Goal: Find contact information: Find contact information

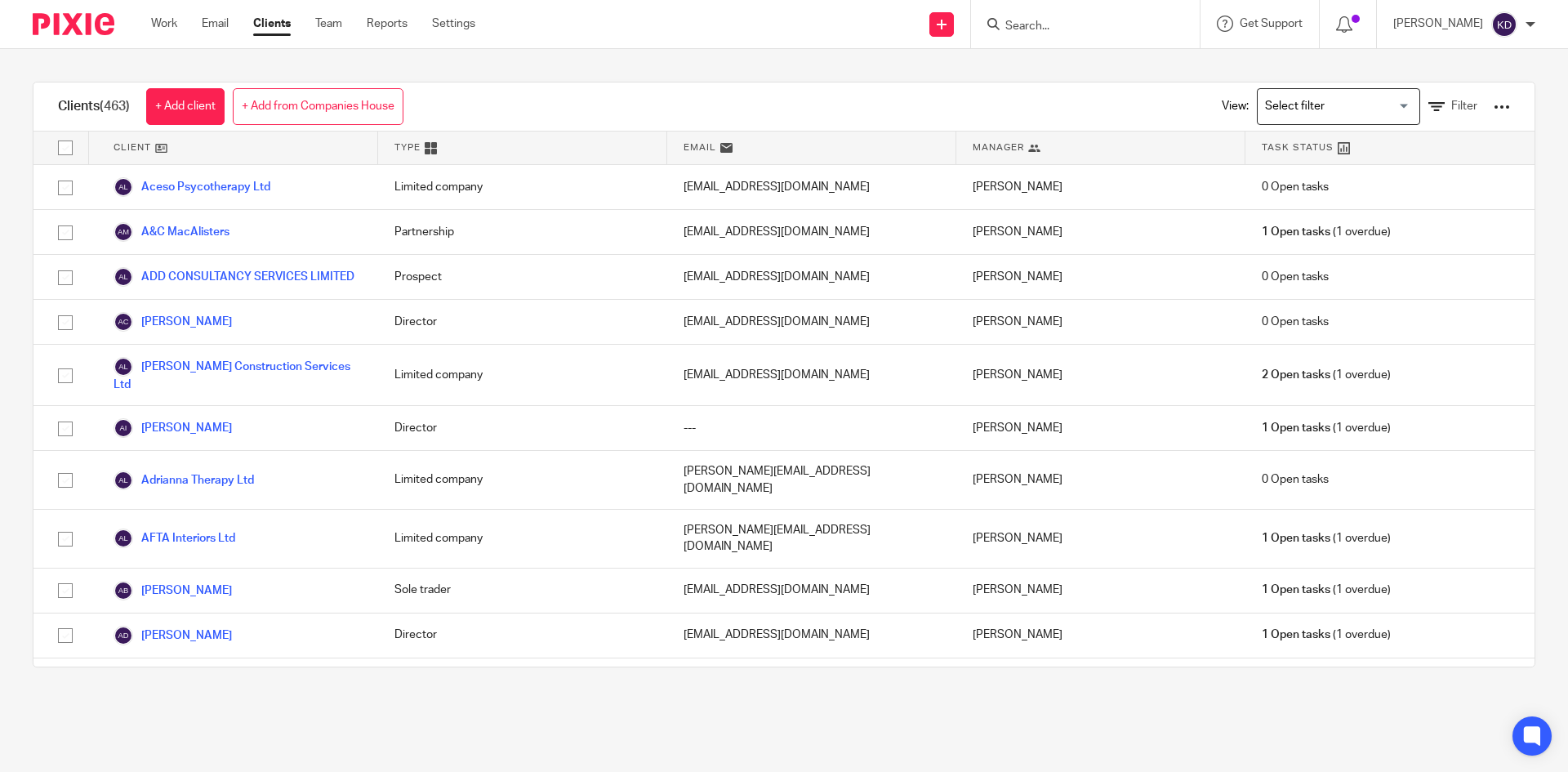
click at [1142, 30] on input "Search" at bounding box center [1077, 26] width 147 height 14
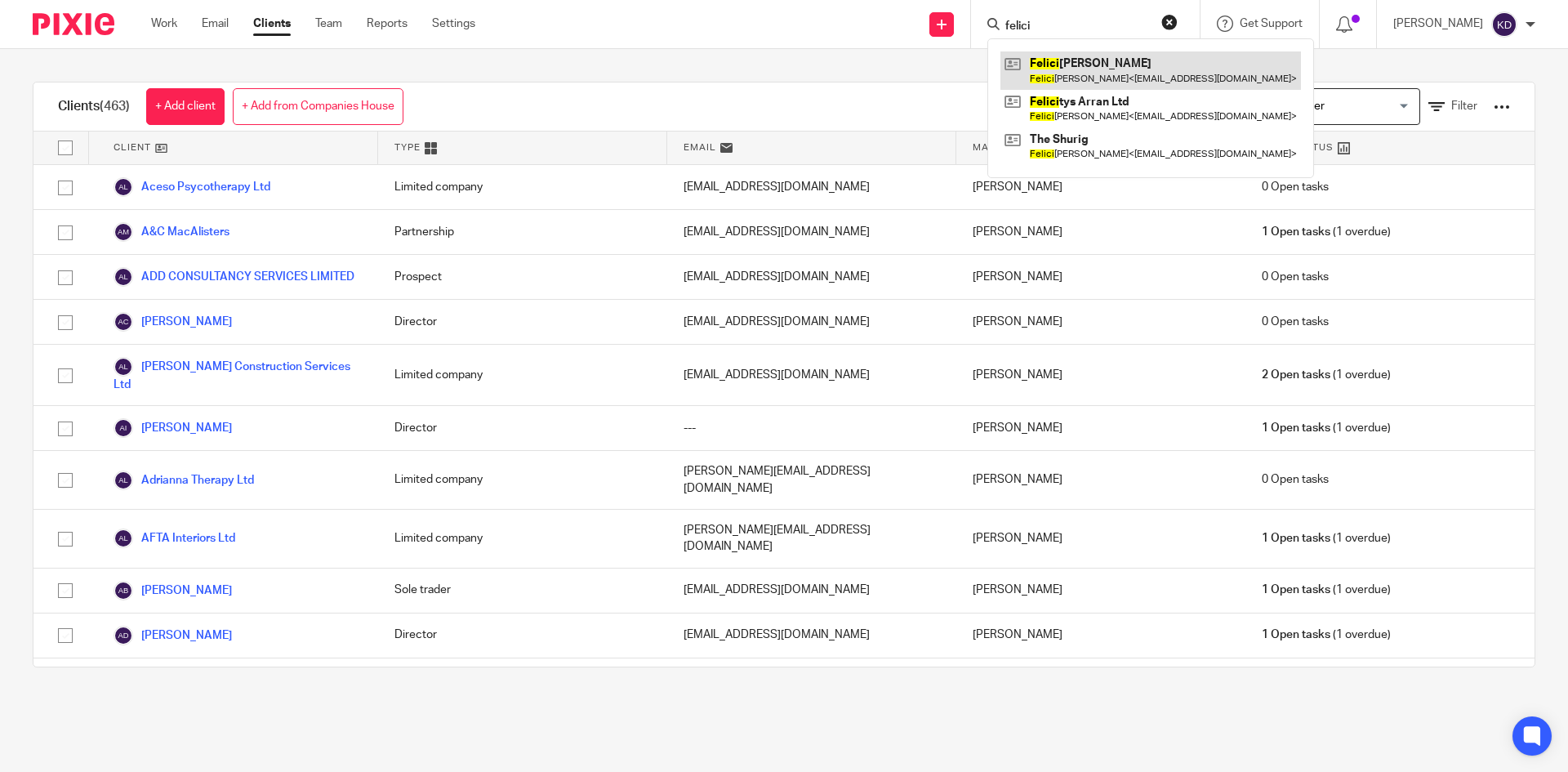
type input "felici"
click at [1124, 72] on link at bounding box center [1150, 70] width 301 height 37
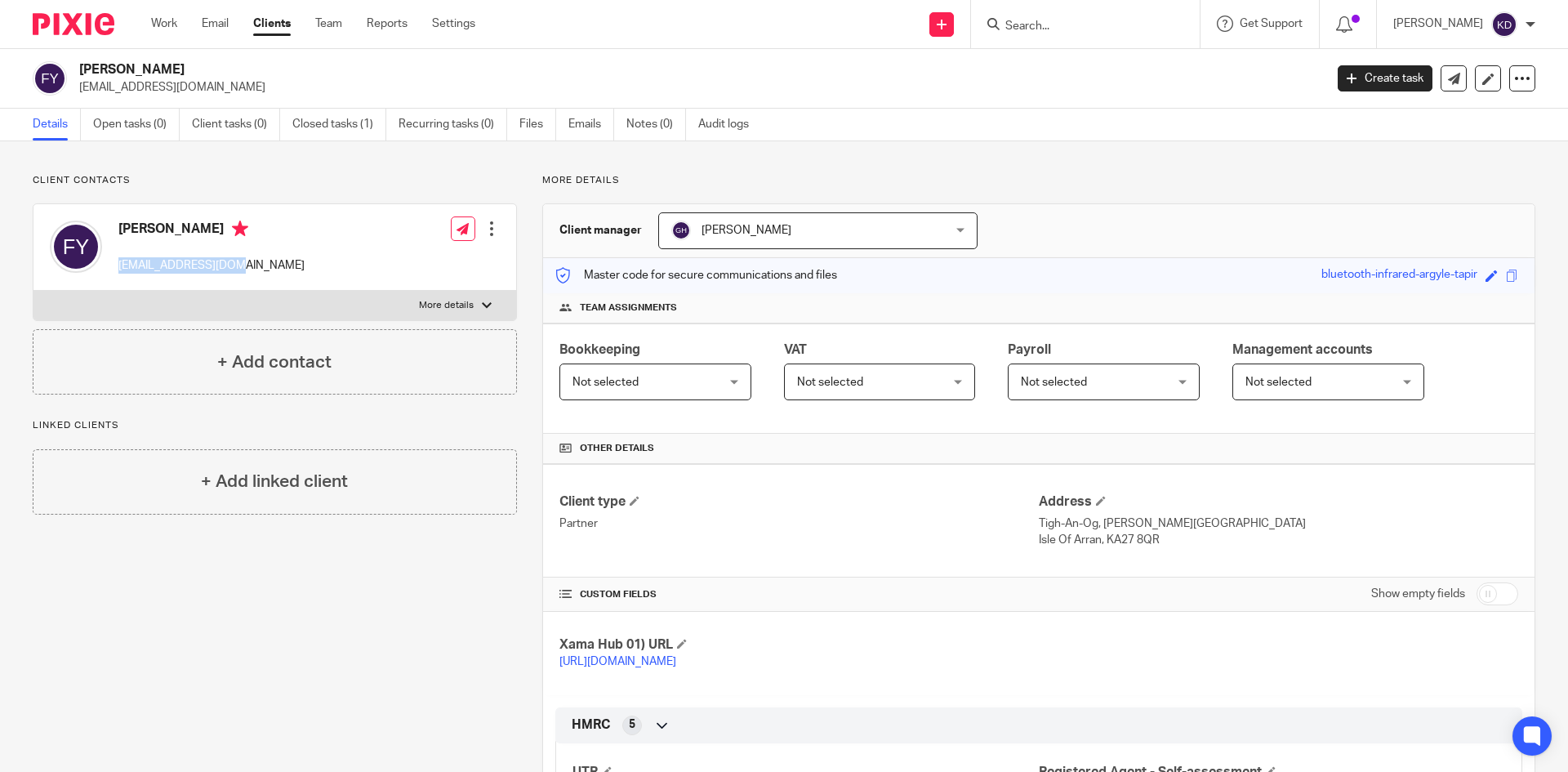
drag, startPoint x: 240, startPoint y: 263, endPoint x: 118, endPoint y: 261, distance: 122.0
click at [118, 261] on div "Felicity Young theshurig@yahoo.com Edit contact Create client from contact Expo…" at bounding box center [274, 248] width 482 height 87
copy p "theshurig@yahoo.com"
click at [1058, 31] on input "Search" at bounding box center [1077, 26] width 147 height 14
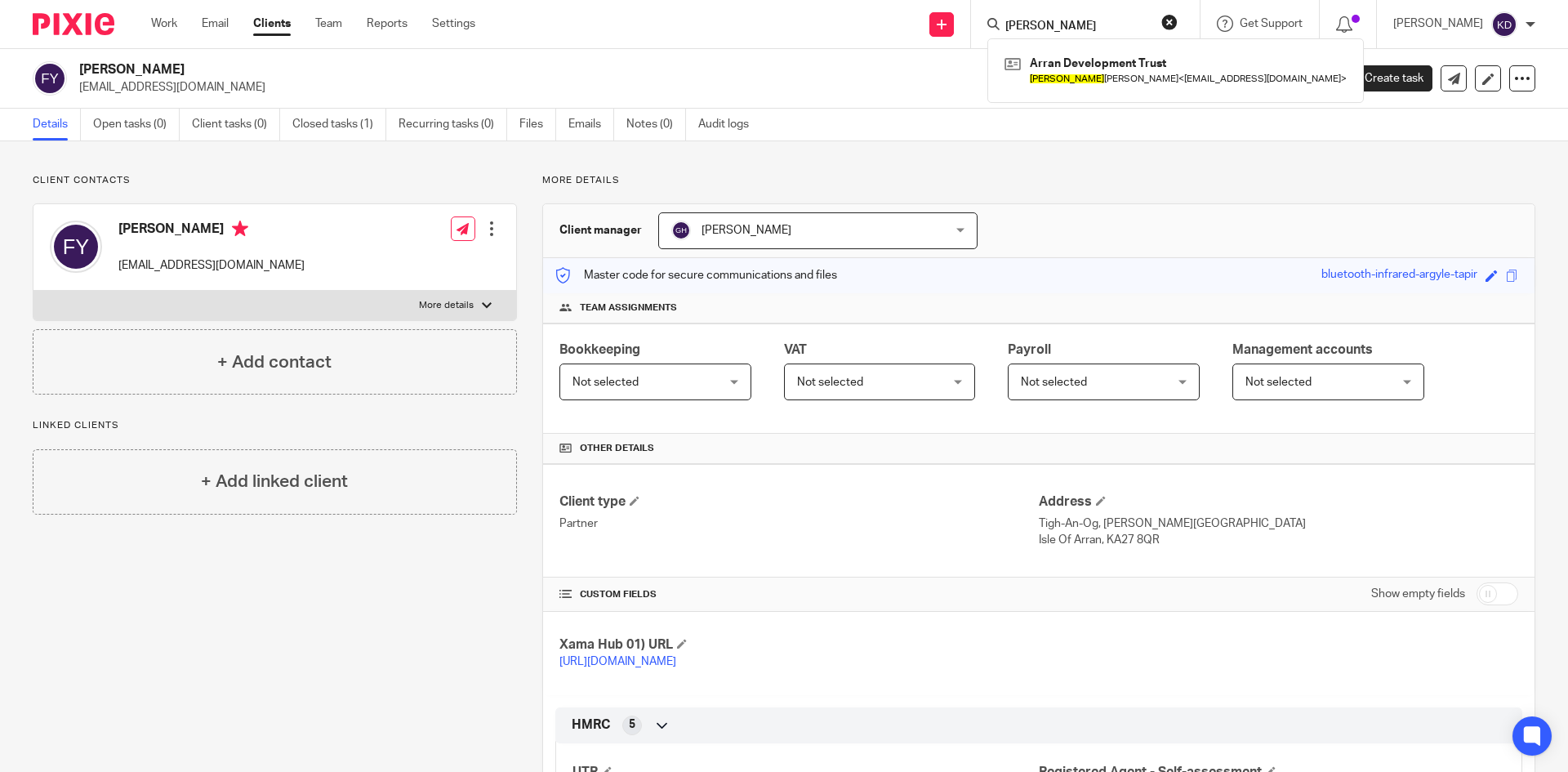
type input "tom"
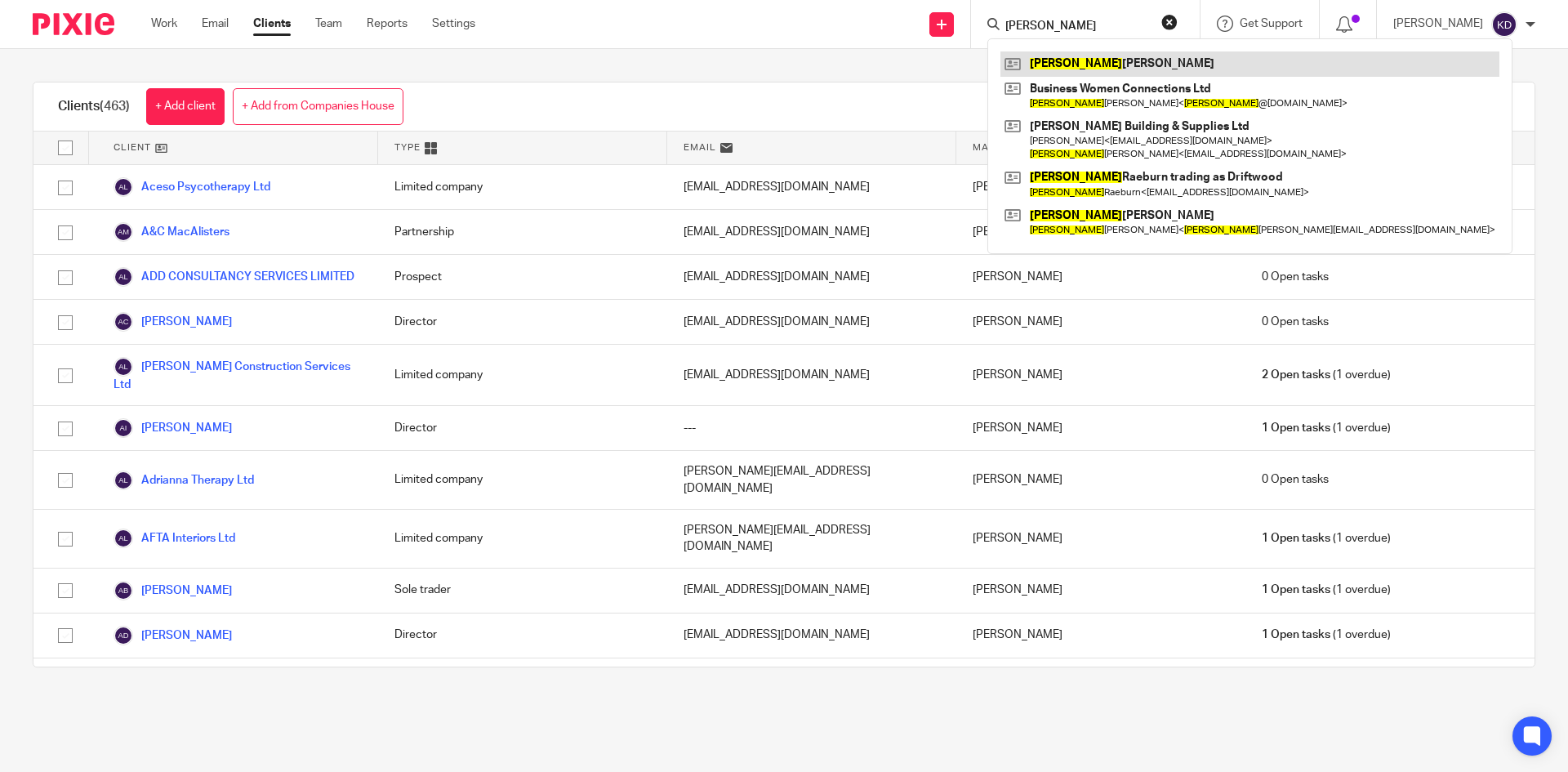
type input "lynne"
click at [1107, 55] on link at bounding box center [1249, 63] width 499 height 25
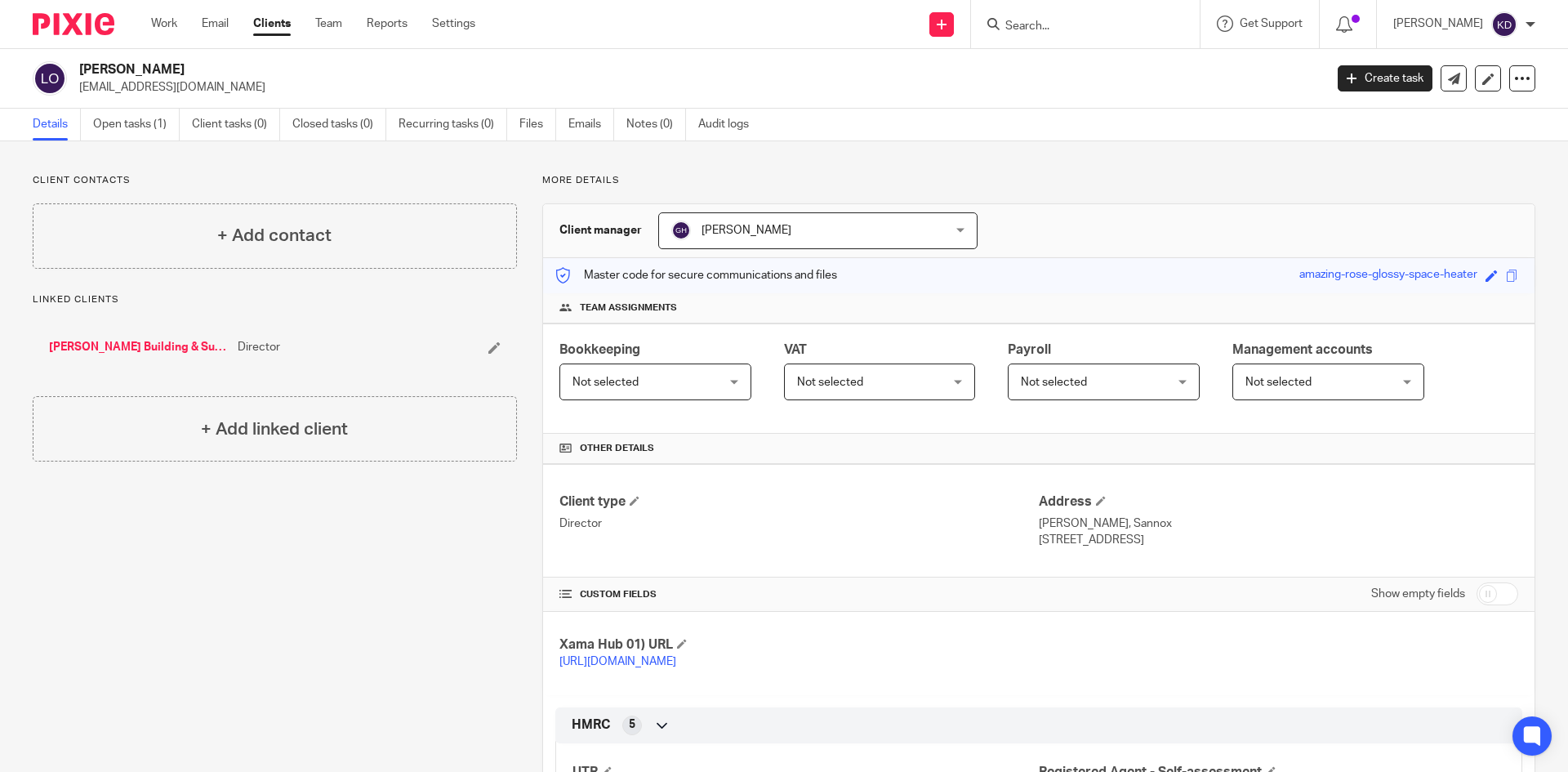
click at [116, 346] on link "[PERSON_NAME] Building & Supplies Ltd" at bounding box center [139, 347] width 181 height 16
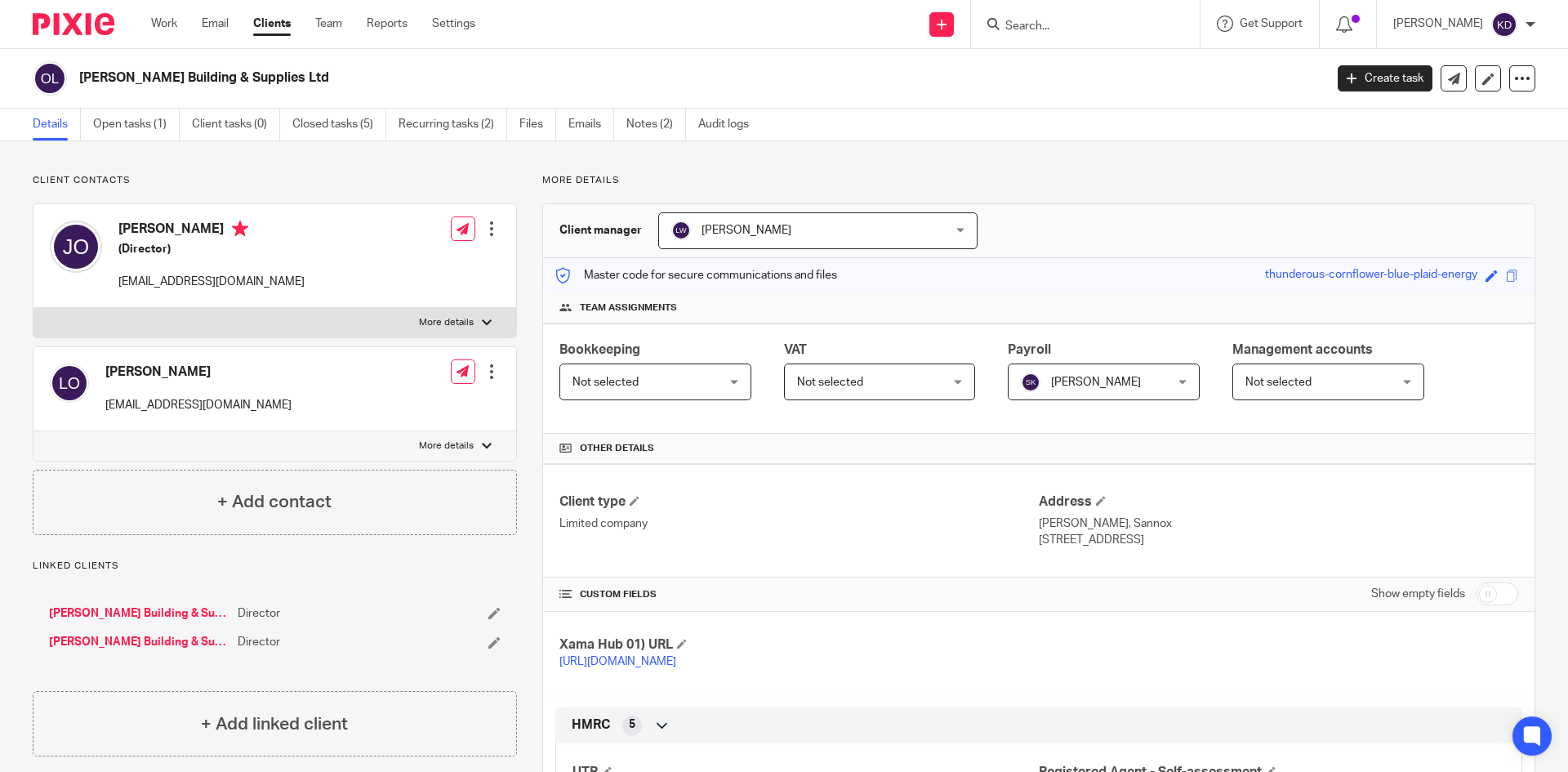
drag, startPoint x: 330, startPoint y: 399, endPoint x: 107, endPoint y: 401, distance: 223.0
click at [107, 401] on div "[PERSON_NAME] [EMAIL_ADDRESS][DOMAIN_NAME] Edit contact Create client from cont…" at bounding box center [274, 389] width 482 height 84
copy p "[EMAIL_ADDRESS][DOMAIN_NAME]"
click at [1352, 17] on icon at bounding box center [1344, 24] width 16 height 16
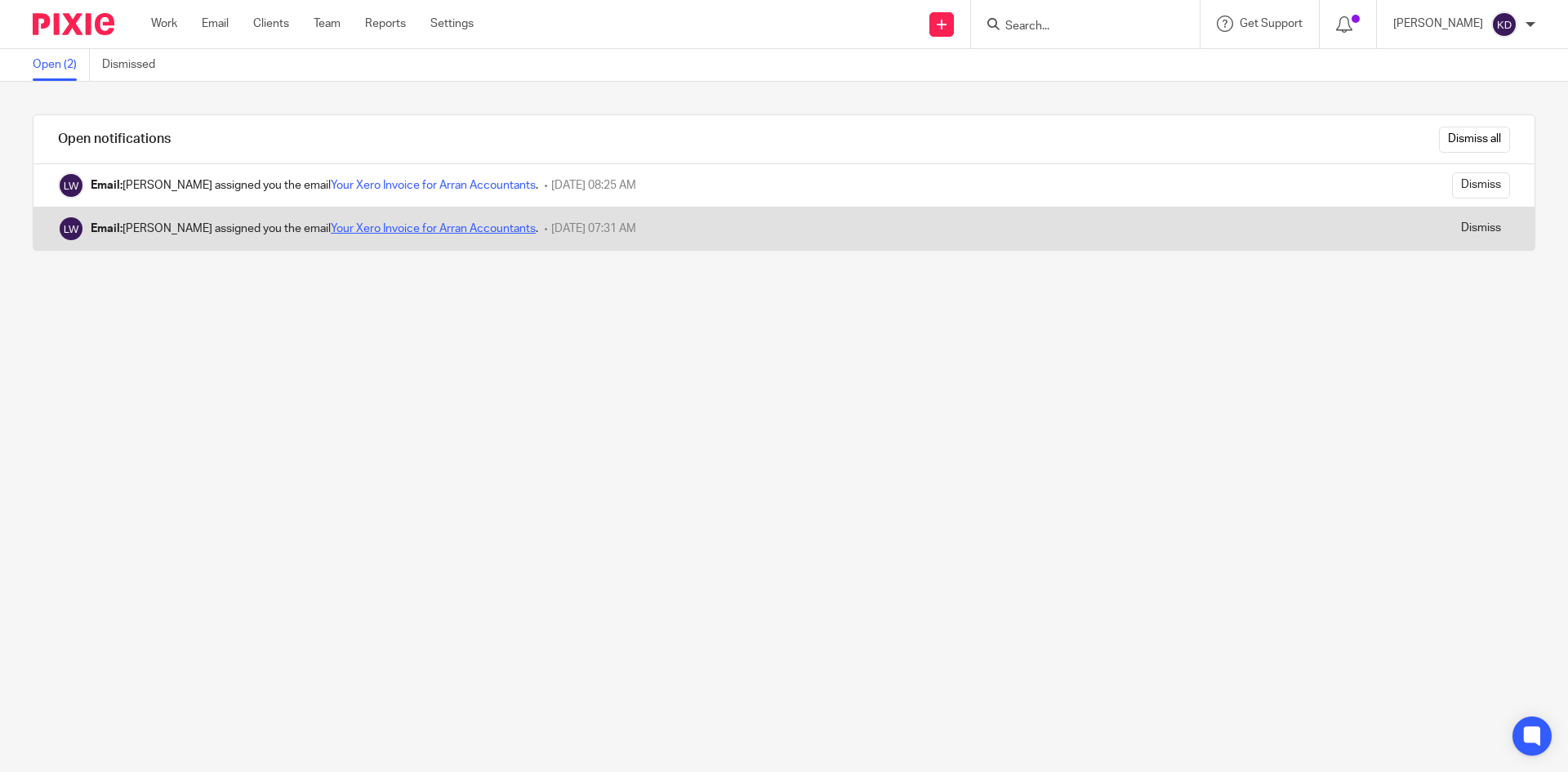
click at [430, 225] on link "Your Xero Invoice for Arran Accountants" at bounding box center [433, 228] width 205 height 11
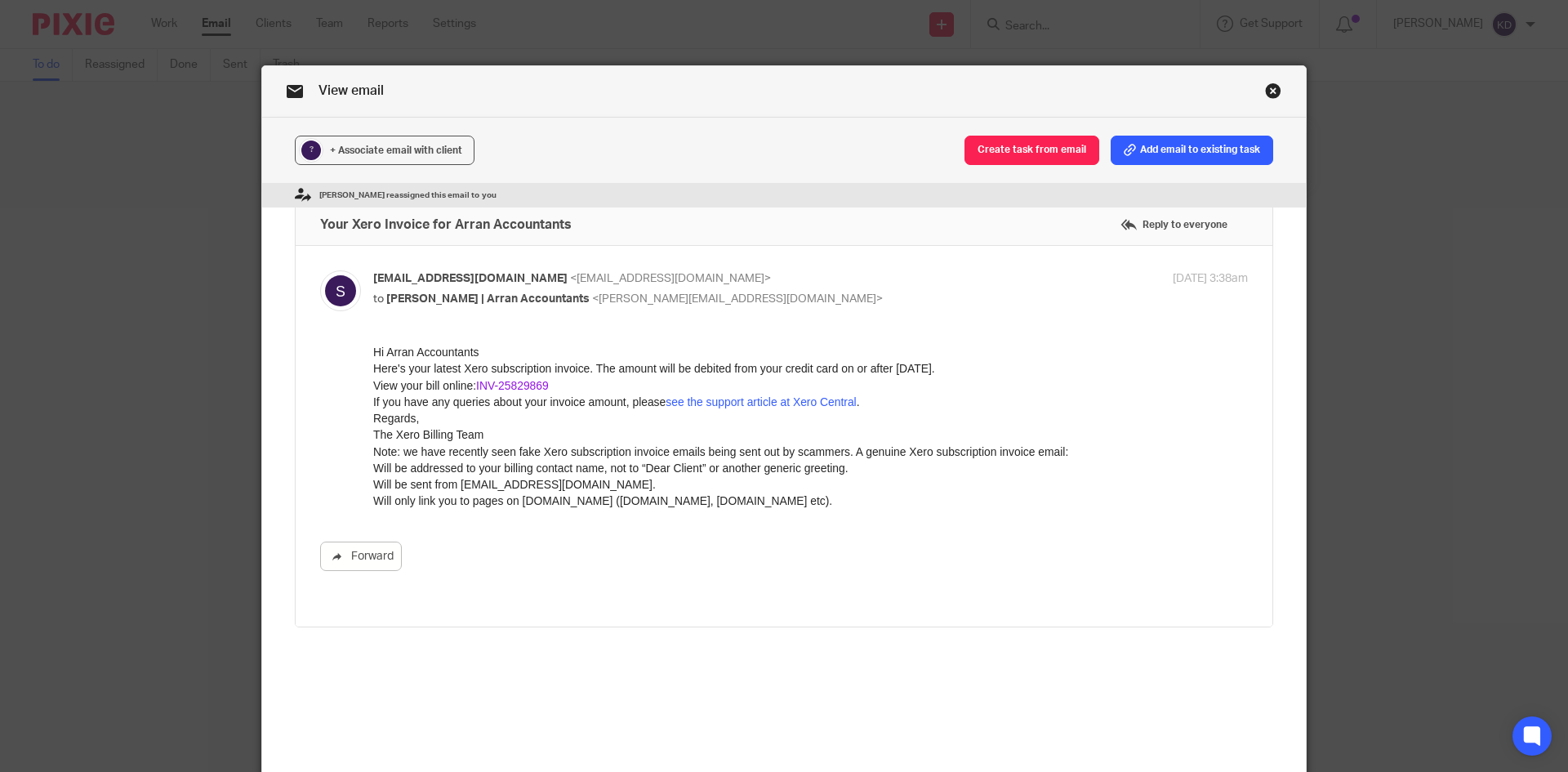
click at [504, 381] on link "INV-25829869" at bounding box center [512, 384] width 72 height 13
click at [1265, 94] on link "Close this dialog window" at bounding box center [1272, 94] width 16 height 22
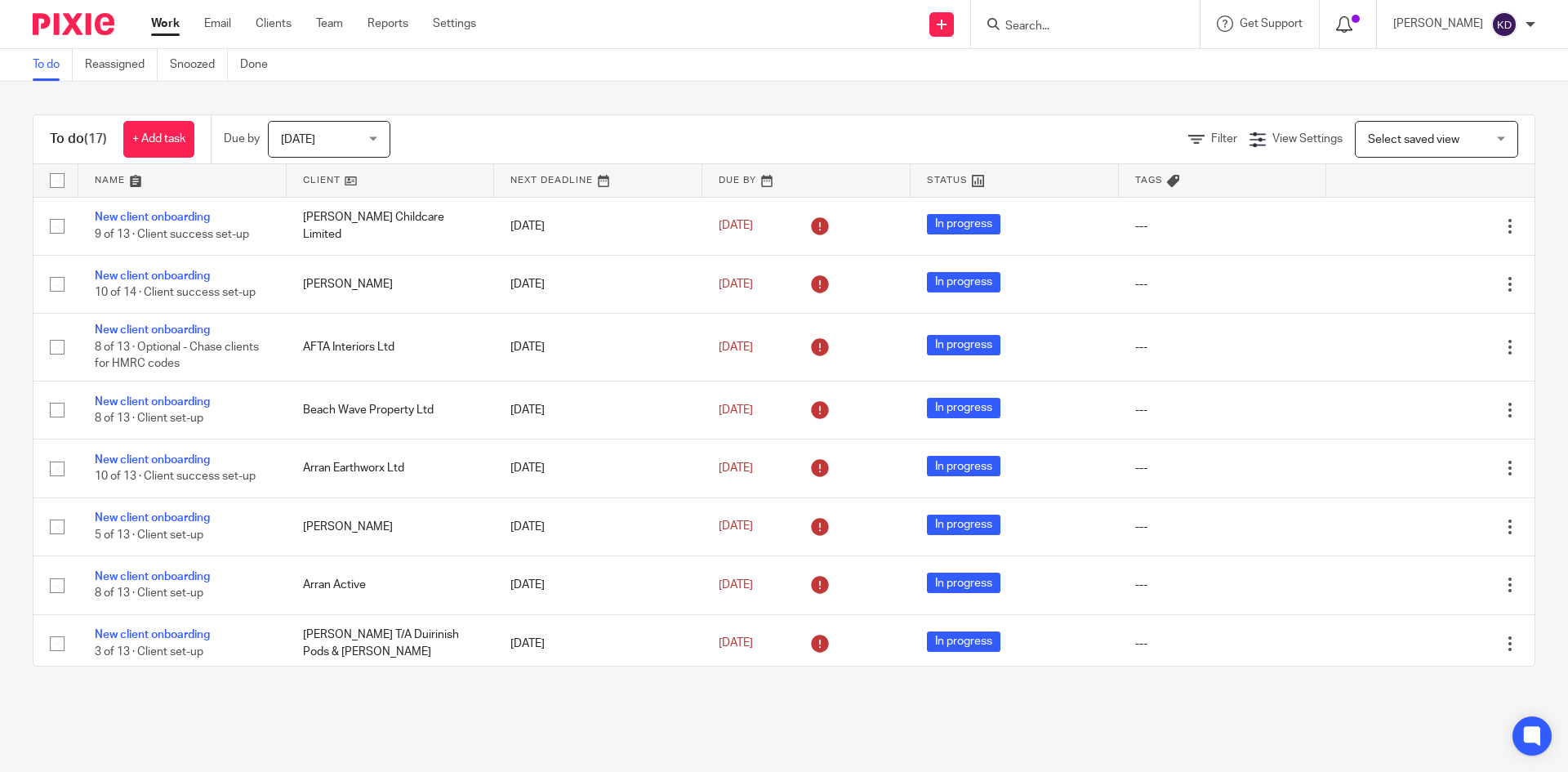
click at [1352, 24] on icon at bounding box center [1344, 24] width 16 height 16
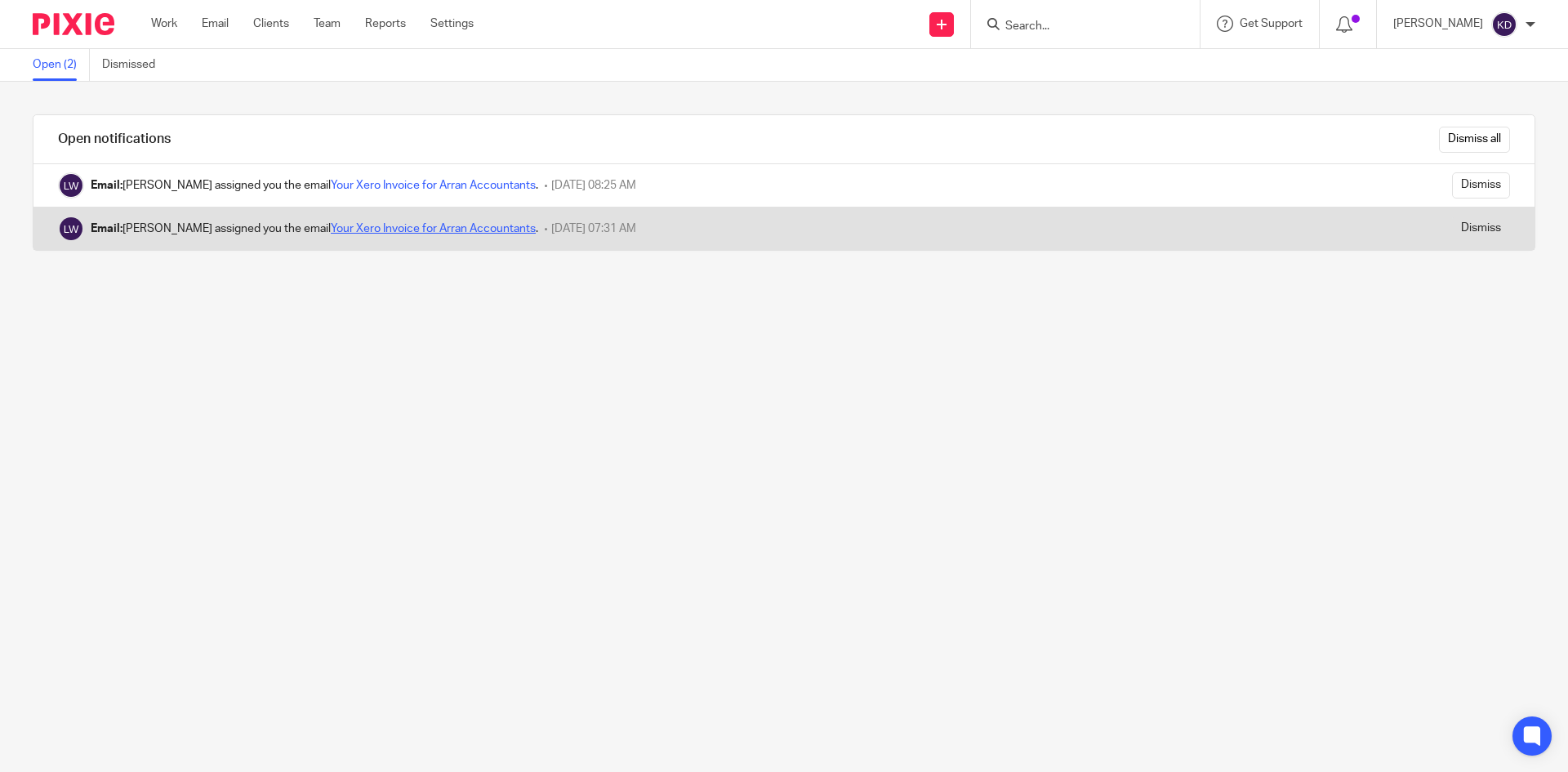
click at [400, 228] on link "Your Xero Invoice for Arran Accountants" at bounding box center [433, 228] width 205 height 11
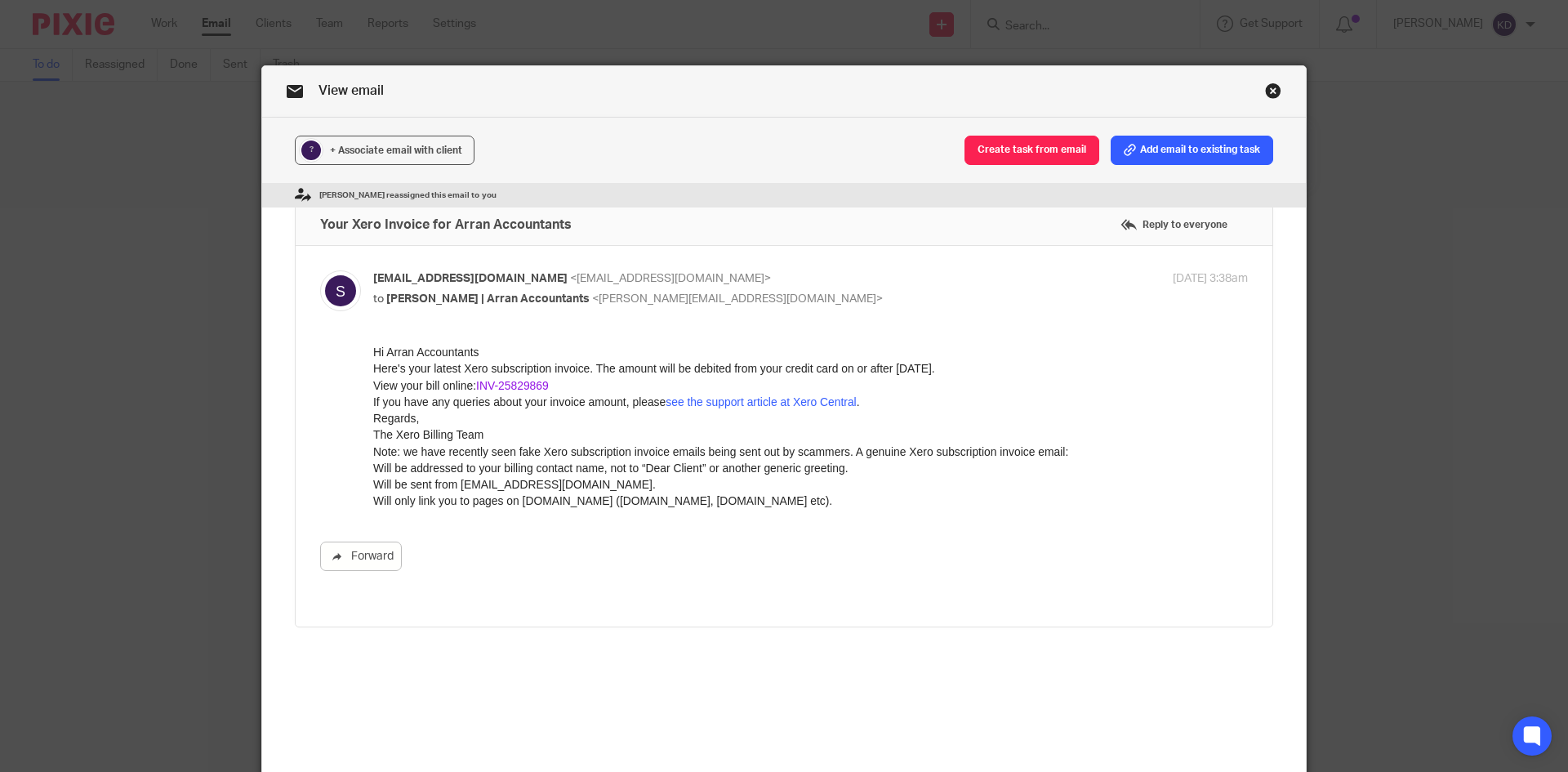
click at [501, 384] on link "INV-25829869" at bounding box center [512, 384] width 72 height 13
click at [1270, 94] on link "Close this dialog window" at bounding box center [1272, 94] width 16 height 22
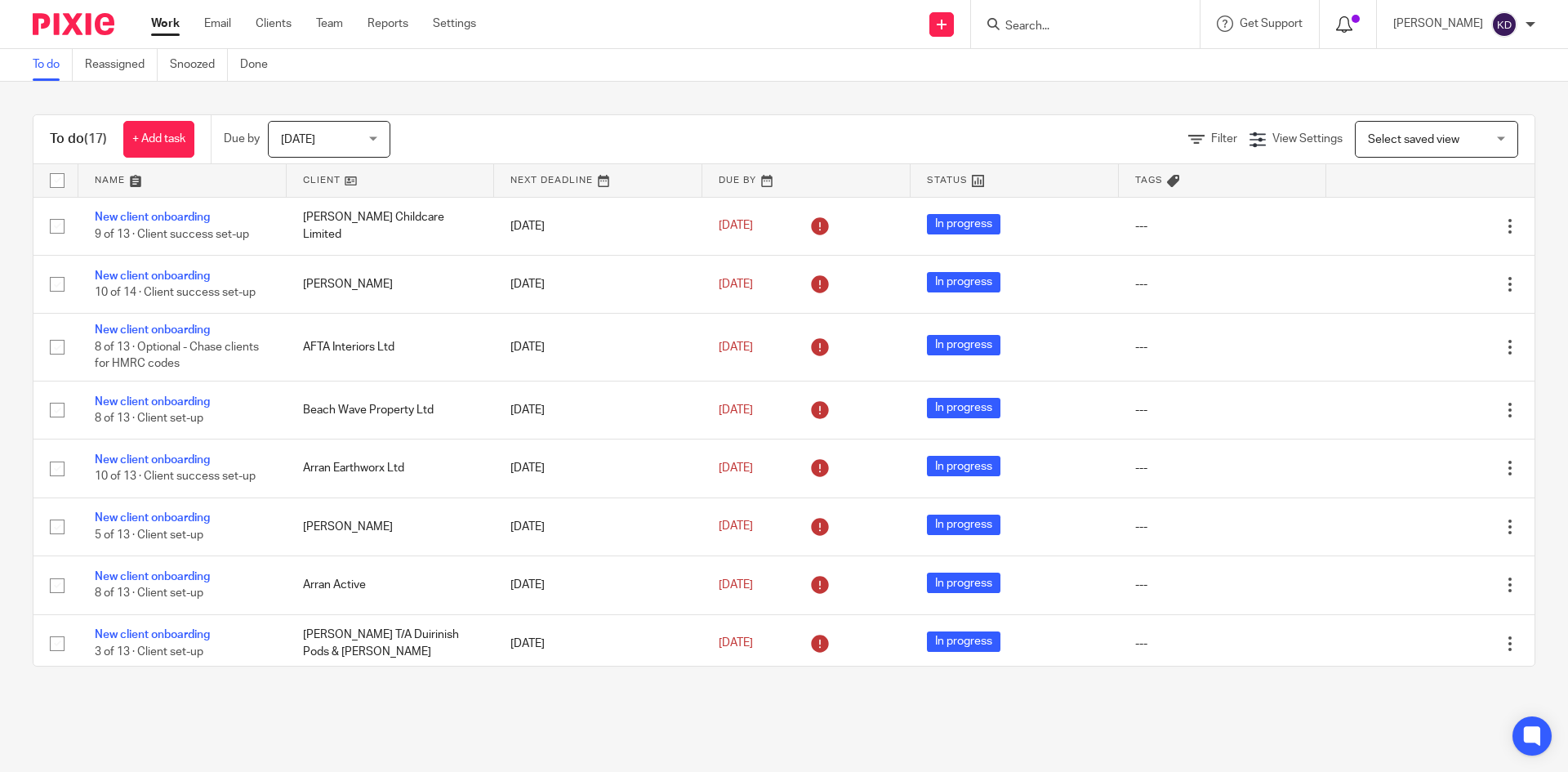
click at [1352, 24] on icon at bounding box center [1344, 24] width 16 height 16
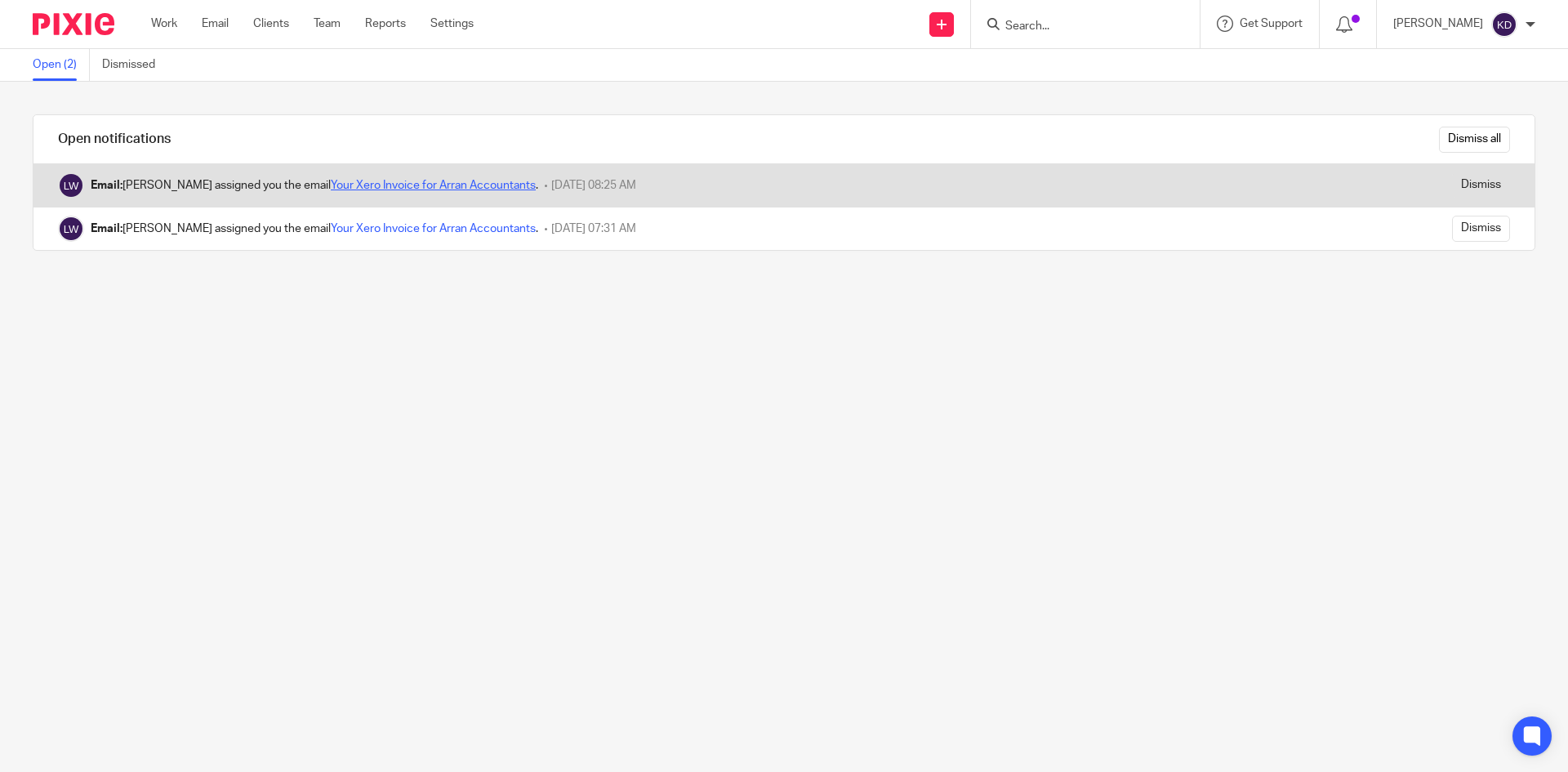
click at [390, 186] on link "Your Xero Invoice for Arran Accountants" at bounding box center [433, 185] width 205 height 11
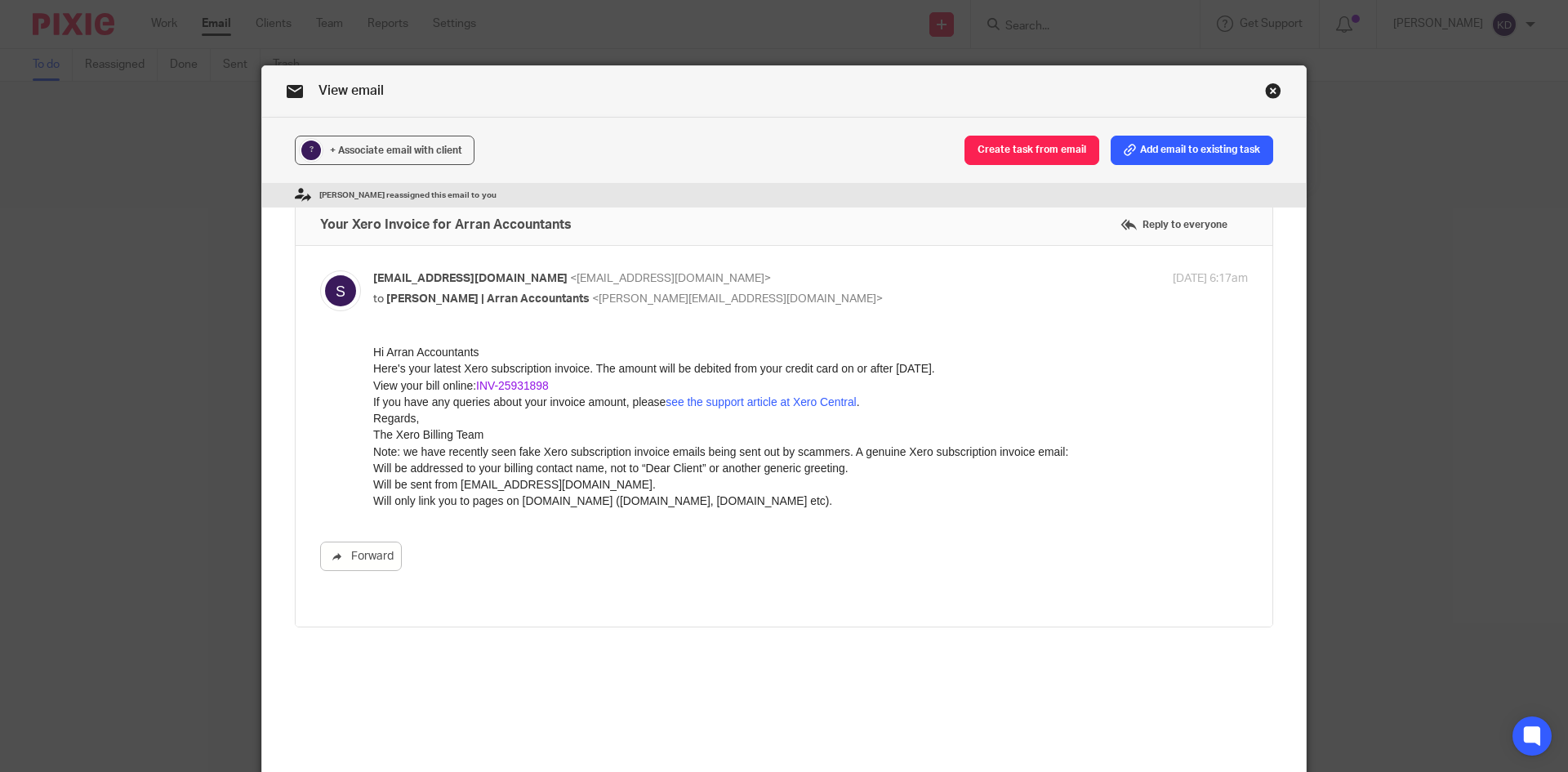
click at [499, 390] on link "INV-25931898" at bounding box center [512, 384] width 72 height 13
click at [1265, 88] on link "Close this dialog window" at bounding box center [1272, 94] width 16 height 22
